Goal: Ask a question

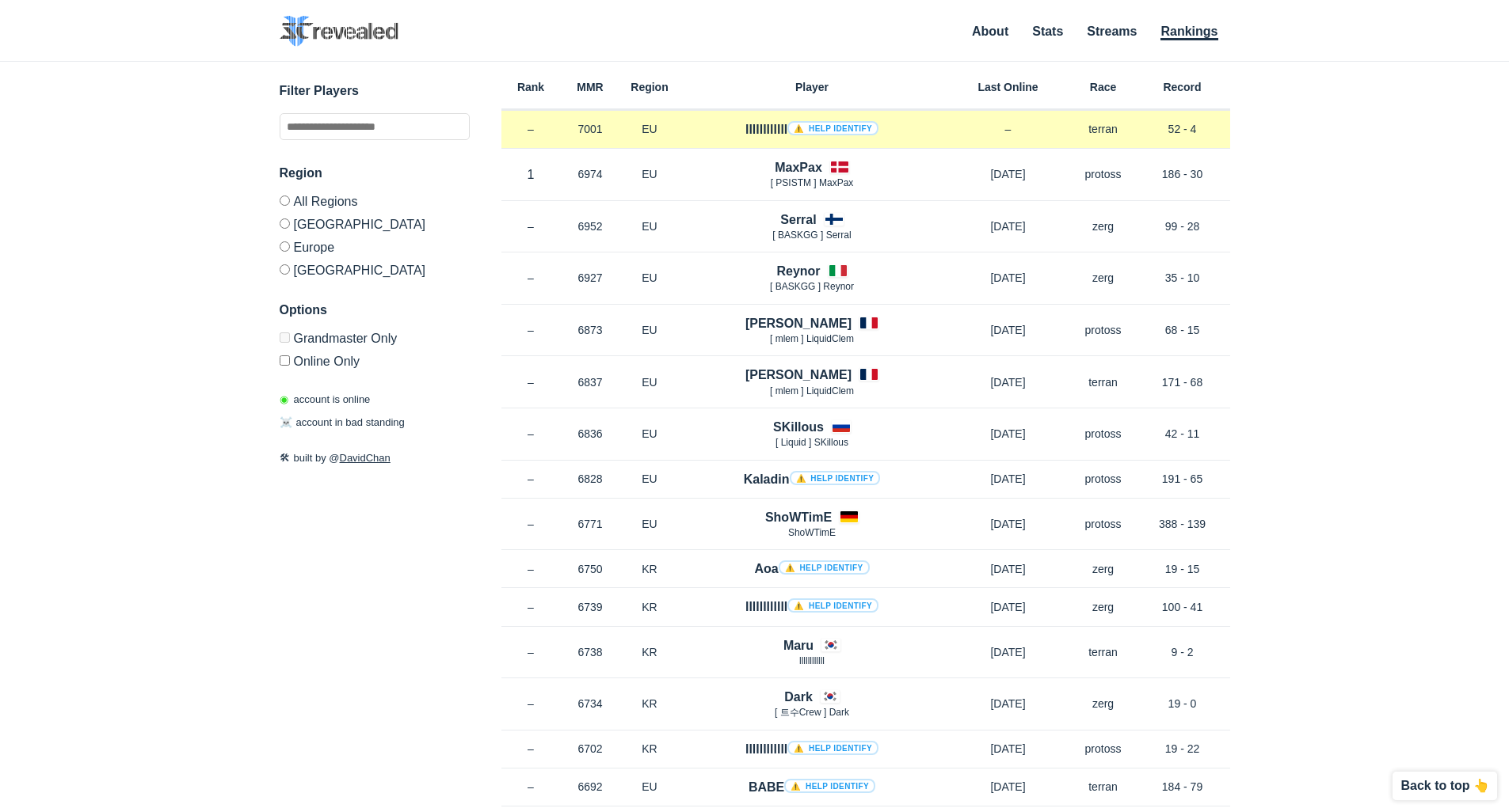
click at [765, 125] on h4 "llllllllllll ⚠️ Help identify" at bounding box center [811, 129] width 133 height 18
drag, startPoint x: 772, startPoint y: 126, endPoint x: 782, endPoint y: 126, distance: 10.0
click at [785, 126] on h4 "llllllllllll ⚠️ Help identify" at bounding box center [811, 129] width 133 height 18
click at [729, 126] on div "llllllllllll ⚠️ Help identify" at bounding box center [811, 129] width 265 height 18
drag, startPoint x: 737, startPoint y: 129, endPoint x: 784, endPoint y: 133, distance: 47.2
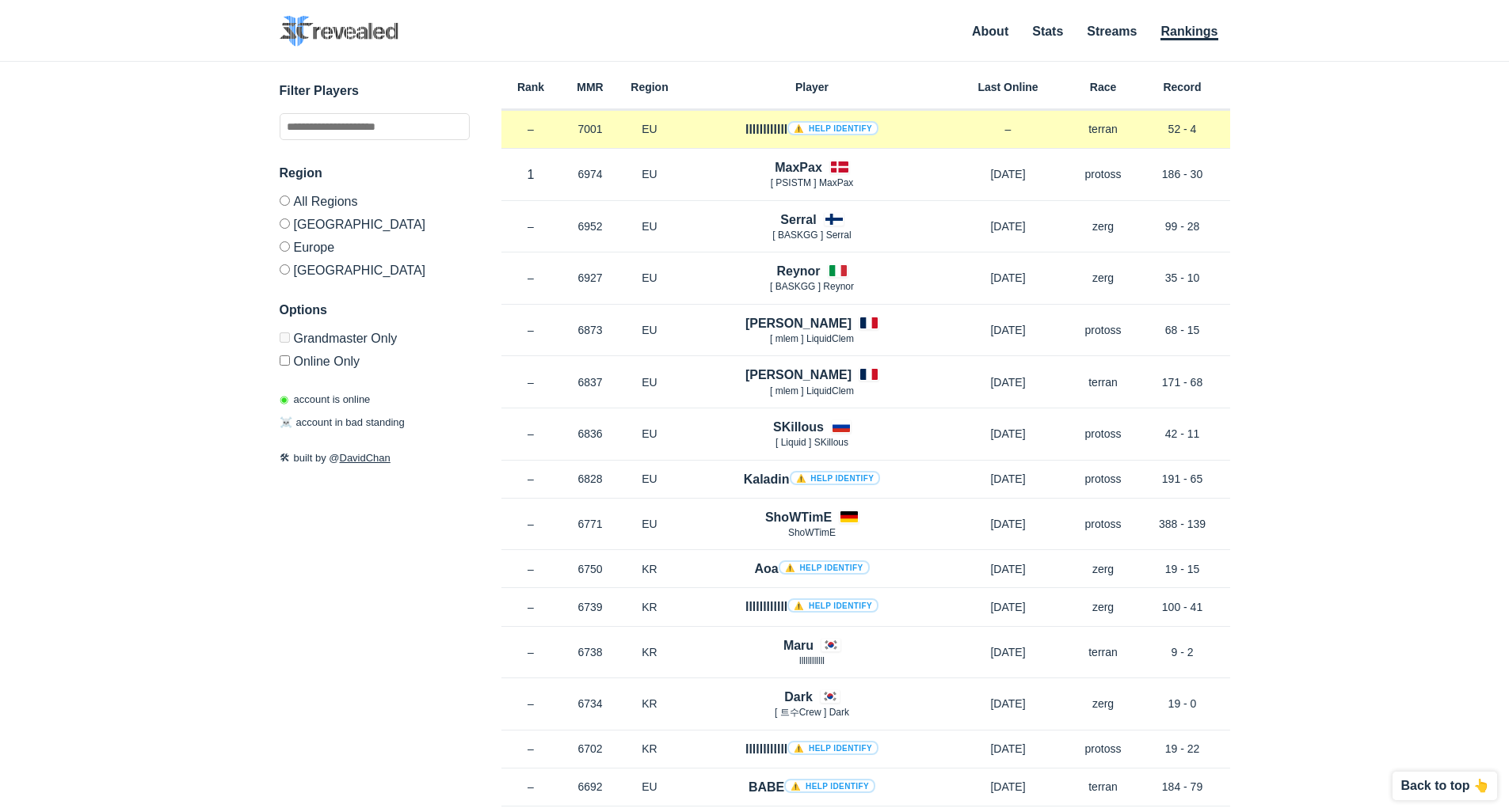
click at [784, 133] on div "llllllllllll ⚠️ Help identify" at bounding box center [811, 129] width 265 height 18
copy h4 "llllllllllll"
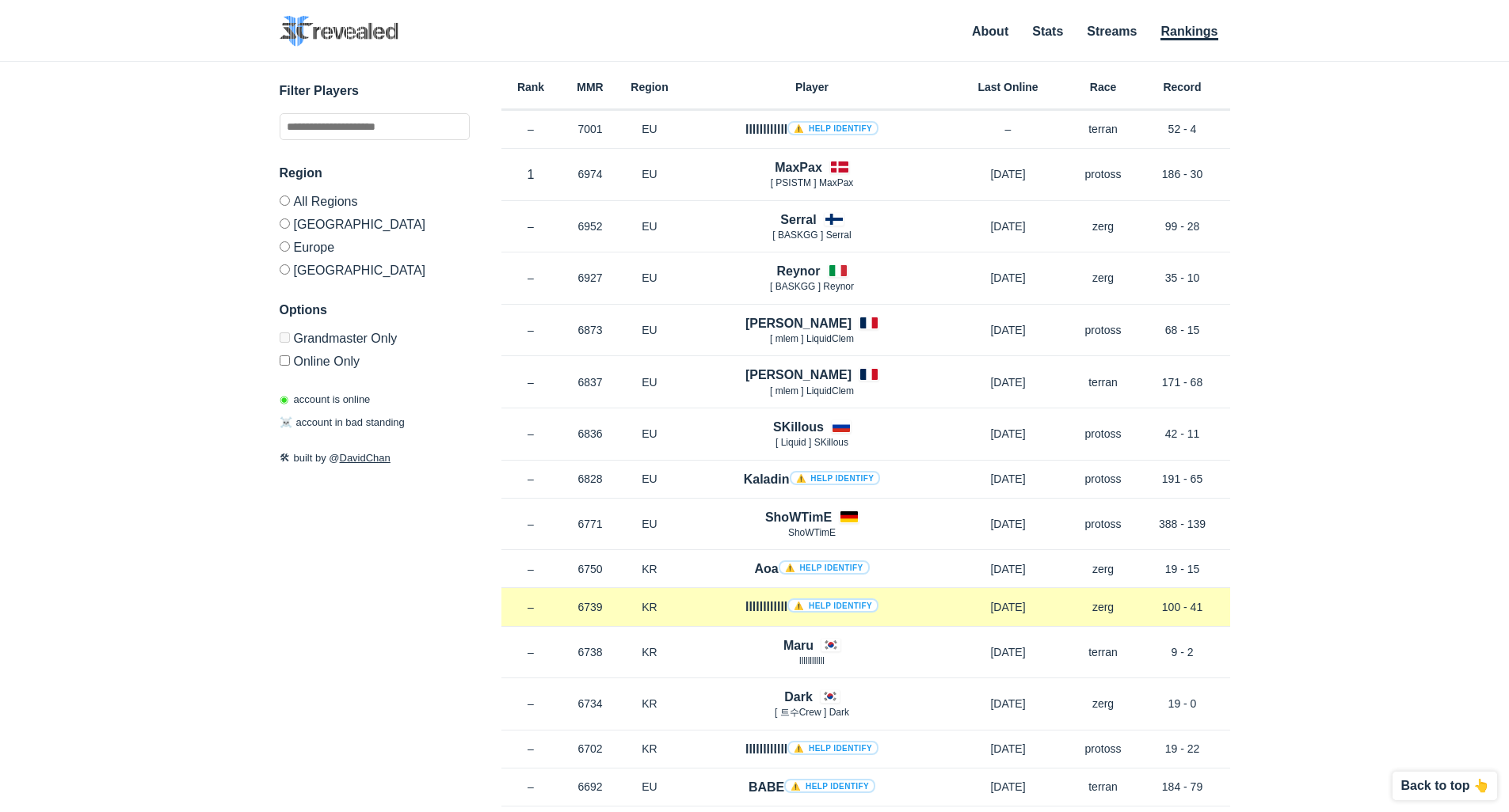
click at [738, 611] on div "llllllllllll ⚠️ Help identify" at bounding box center [811, 606] width 265 height 18
drag, startPoint x: 730, startPoint y: 608, endPoint x: 784, endPoint y: 607, distance: 54.0
click at [784, 607] on div "llllllllllll ⚠️ Help identify" at bounding box center [811, 606] width 265 height 18
copy h4 "llllllllllll"
click at [843, 609] on link "⚠️ Help identify" at bounding box center [832, 605] width 91 height 14
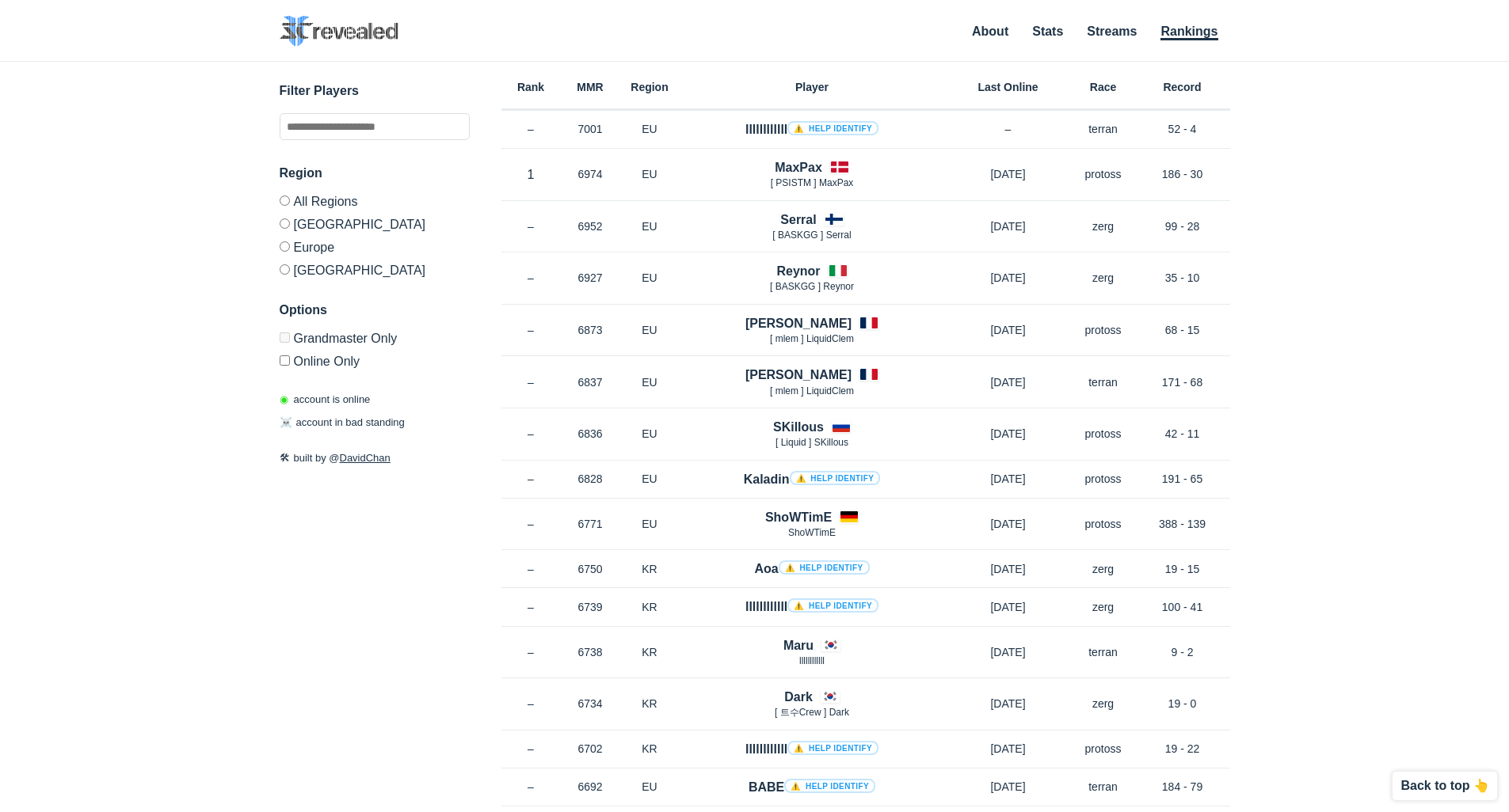
click at [1376, 386] on div "✕ Filter Players Region All Regions [GEOGRAPHIC_DATA] [GEOGRAPHIC_DATA] [GEOGRA…" at bounding box center [755, 417] width 1477 height 711
click at [111, 158] on div "✕ Filter Players Region All Regions [GEOGRAPHIC_DATA] [GEOGRAPHIC_DATA] [GEOGRA…" at bounding box center [755, 417] width 1477 height 711
